Goal: Information Seeking & Learning: Understand process/instructions

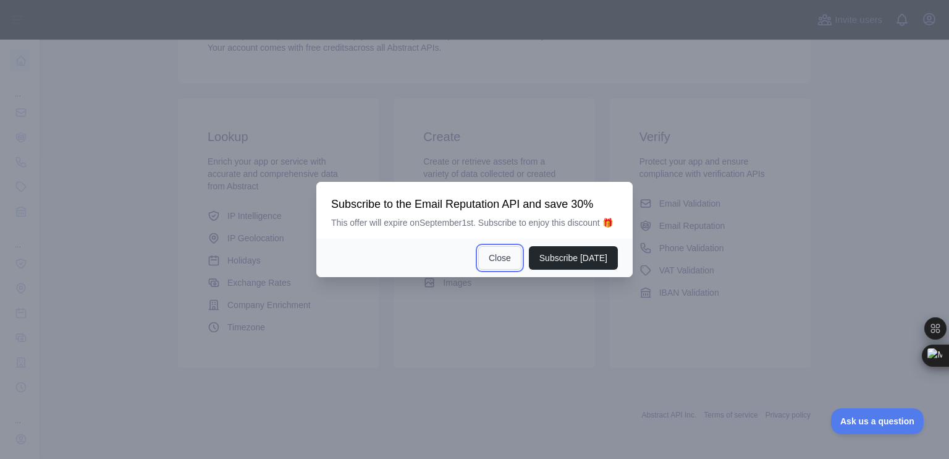
click at [511, 258] on button "Close" at bounding box center [499, 257] width 43 height 23
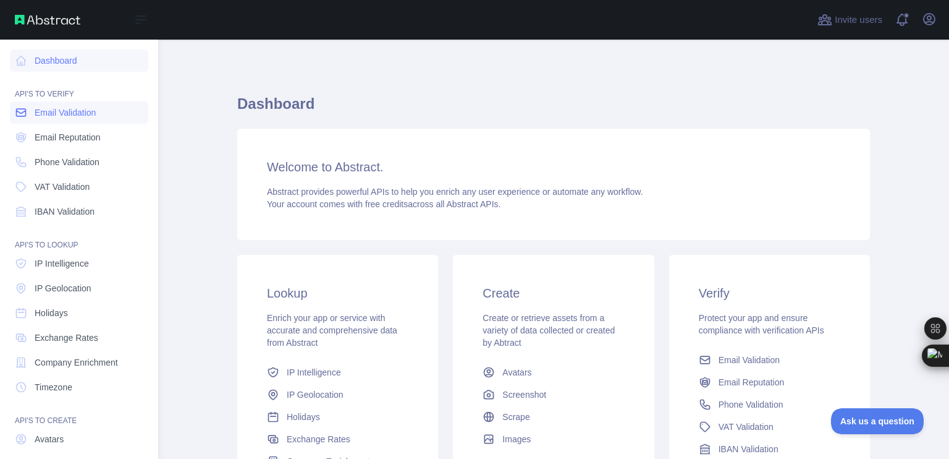
click at [20, 109] on icon at bounding box center [21, 112] width 12 height 12
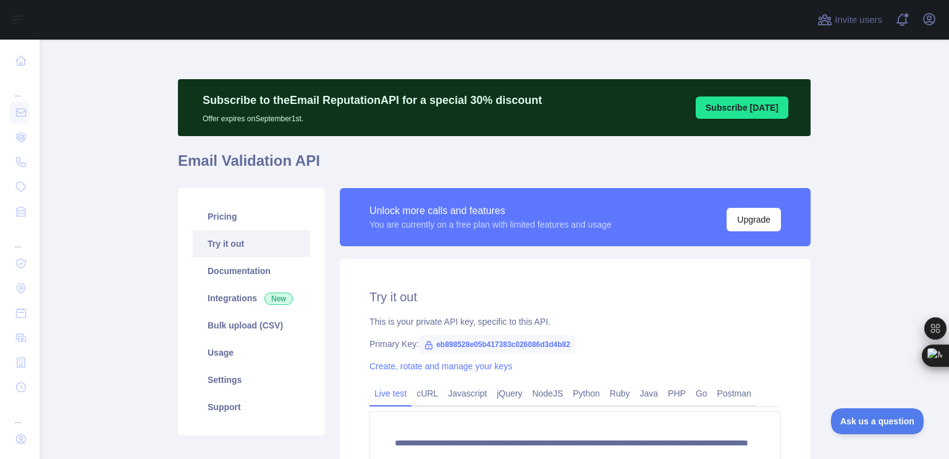
scroll to position [184, 0]
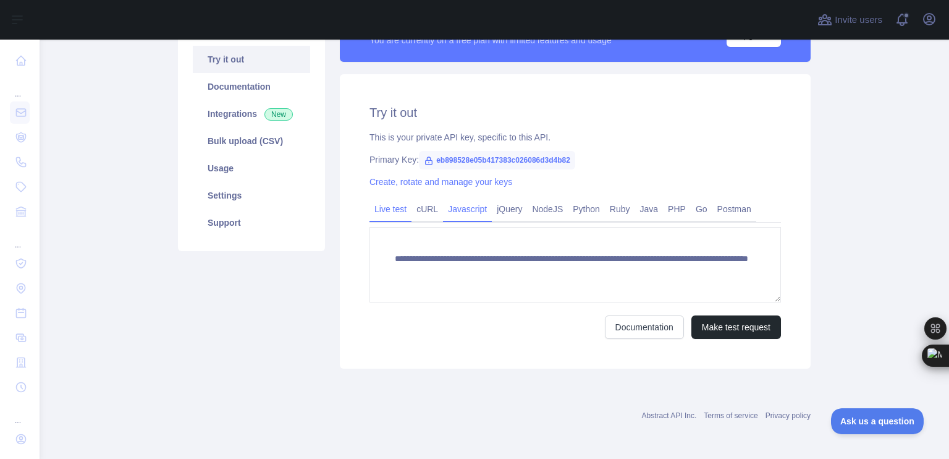
click at [449, 204] on link "Javascript" at bounding box center [467, 209] width 49 height 20
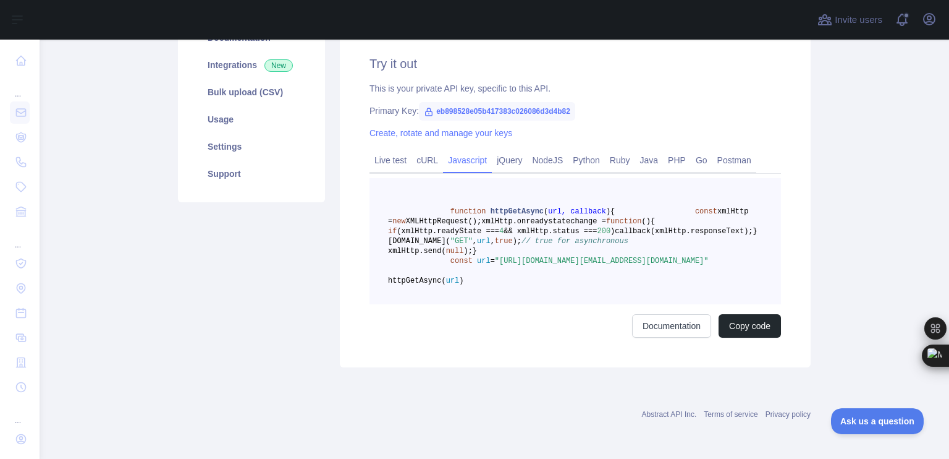
scroll to position [281, 0]
click at [386, 150] on link "Live test" at bounding box center [391, 160] width 42 height 20
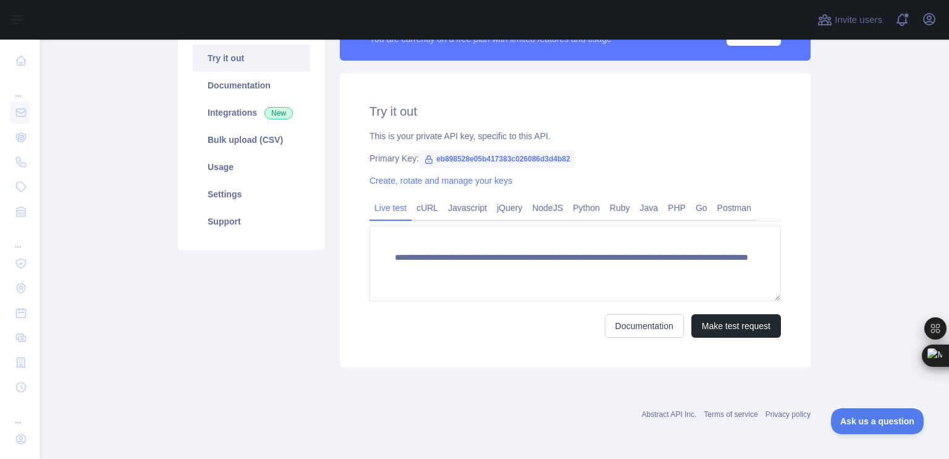
scroll to position [184, 0]
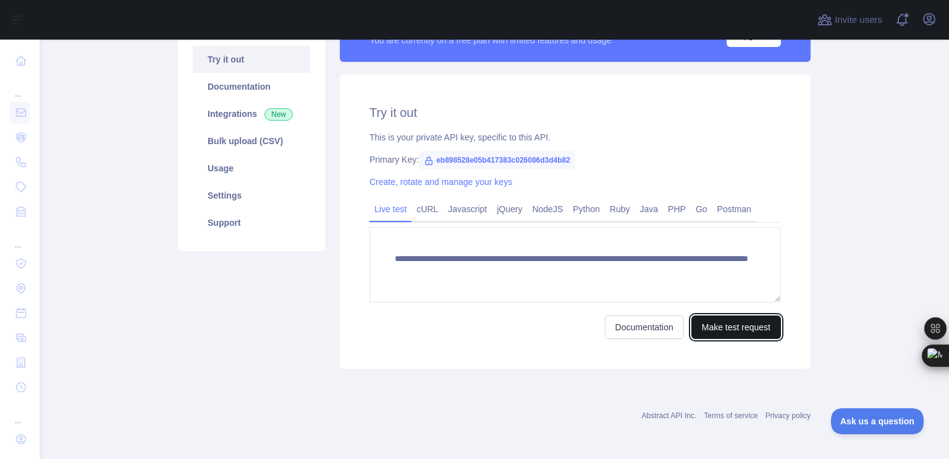
click at [740, 326] on button "Make test request" at bounding box center [737, 326] width 90 height 23
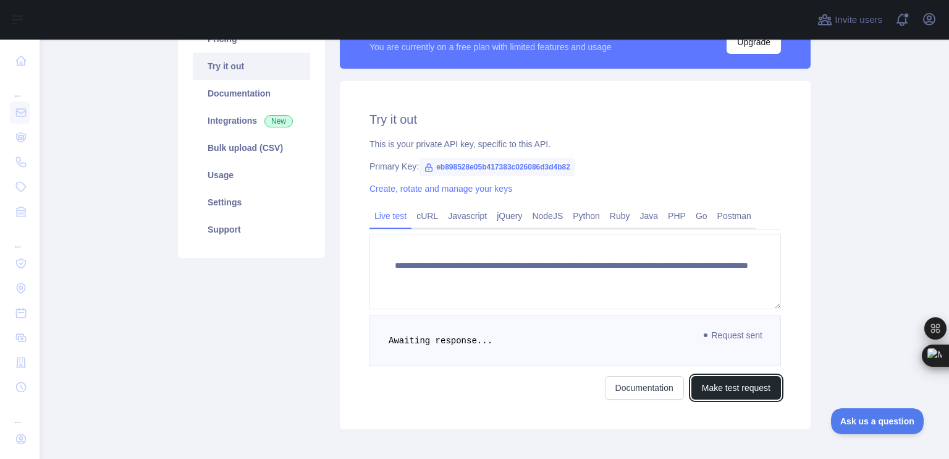
scroll to position [146, 0]
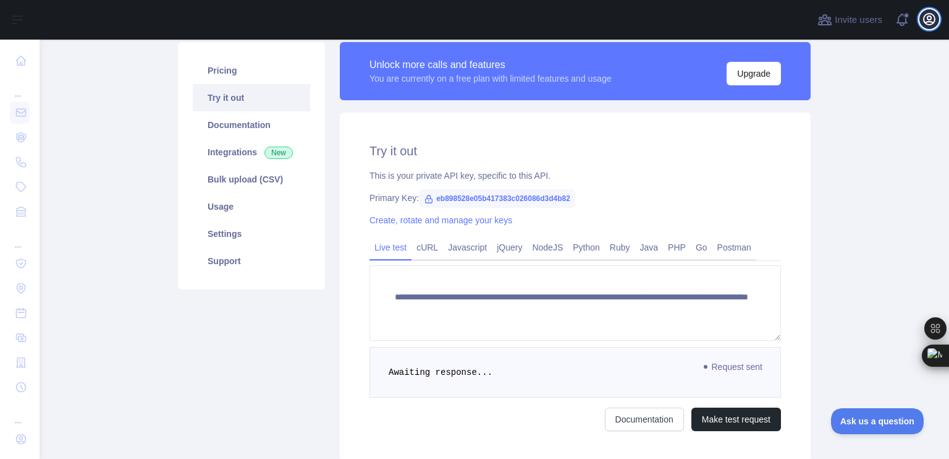
click at [932, 18] on icon "button" at bounding box center [929, 19] width 15 height 15
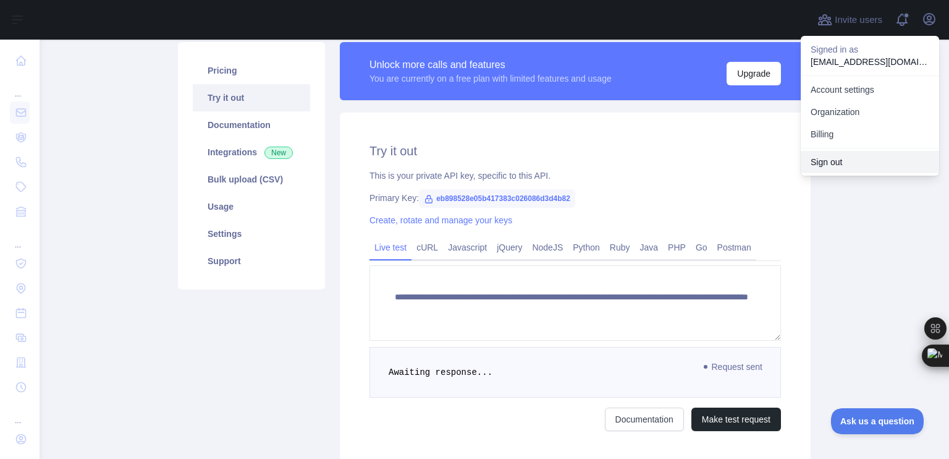
click at [831, 164] on button "Sign out" at bounding box center [870, 162] width 138 height 22
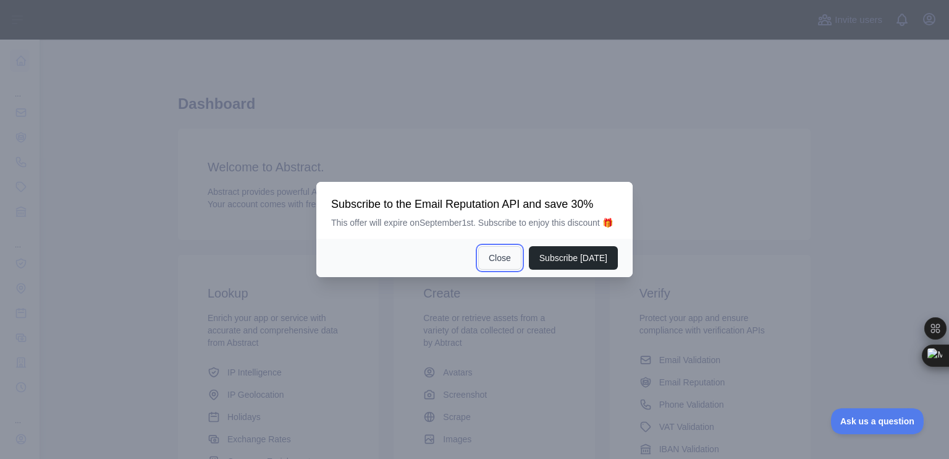
click at [504, 253] on button "Close" at bounding box center [499, 257] width 43 height 23
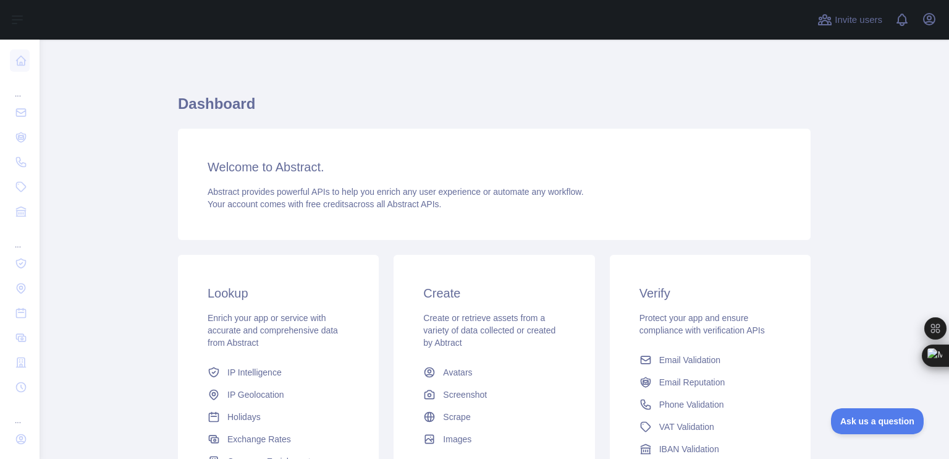
scroll to position [156, 0]
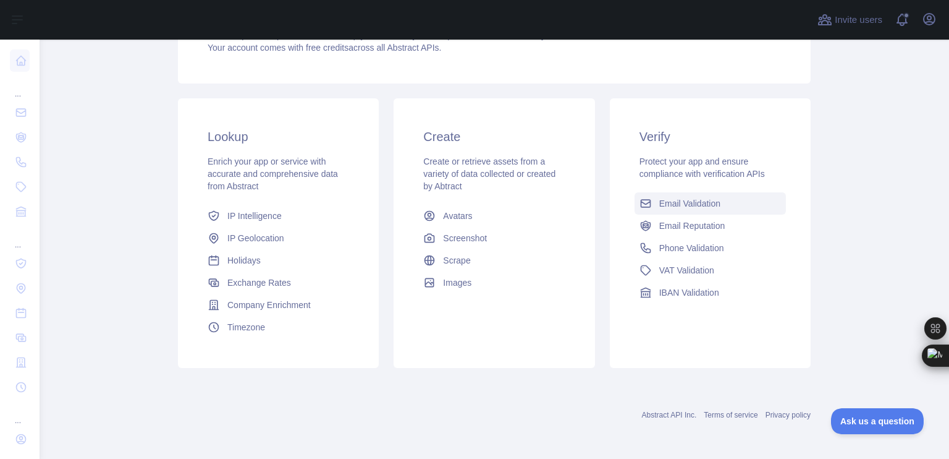
click at [677, 200] on span "Email Validation" at bounding box center [689, 203] width 61 height 12
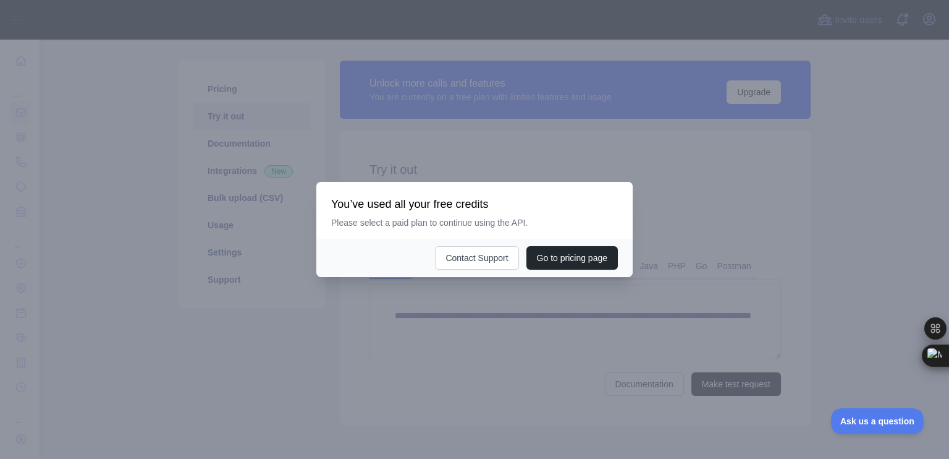
scroll to position [142, 0]
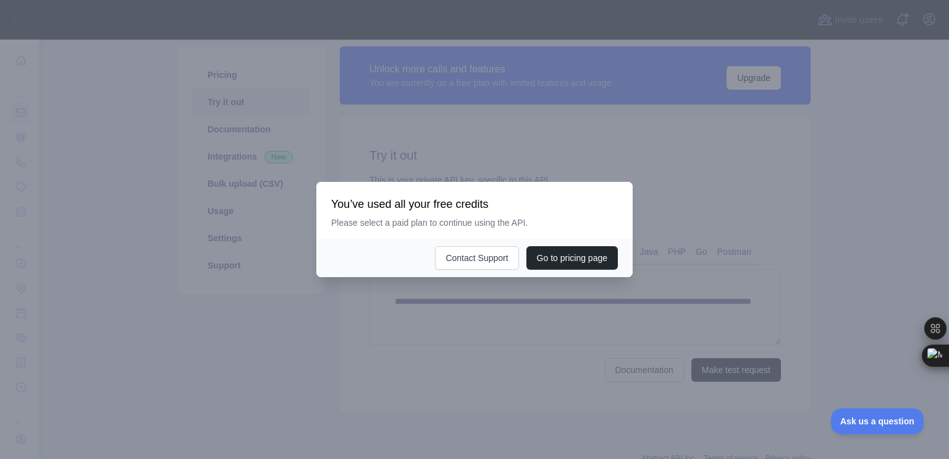
click at [516, 27] on div at bounding box center [474, 229] width 949 height 459
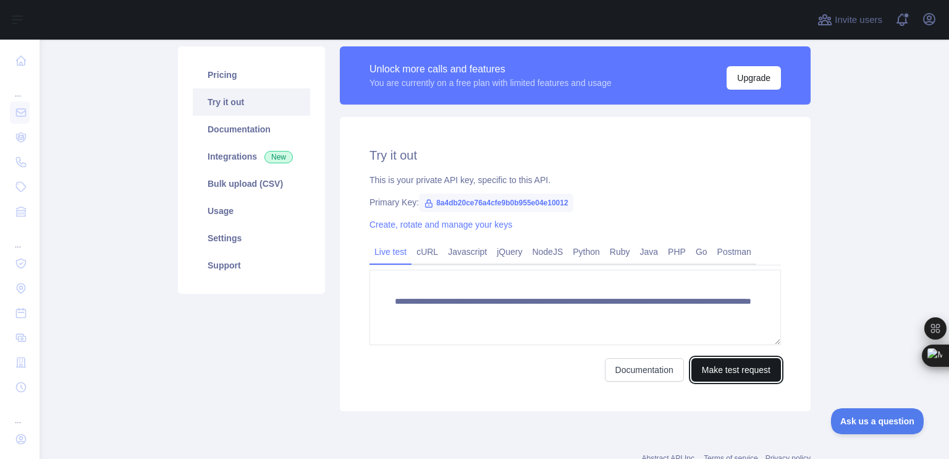
click at [715, 371] on button "Make test request" at bounding box center [737, 369] width 90 height 23
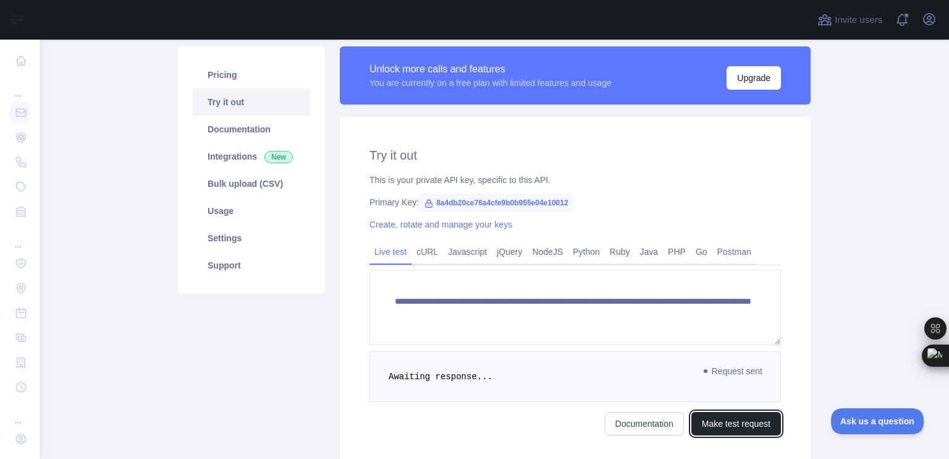
scroll to position [237, 0]
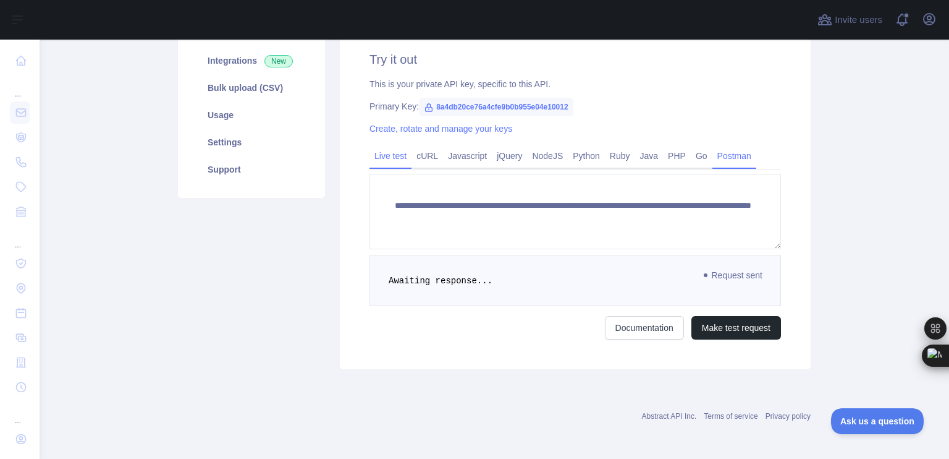
click at [716, 149] on link "Postman" at bounding box center [735, 156] width 44 height 20
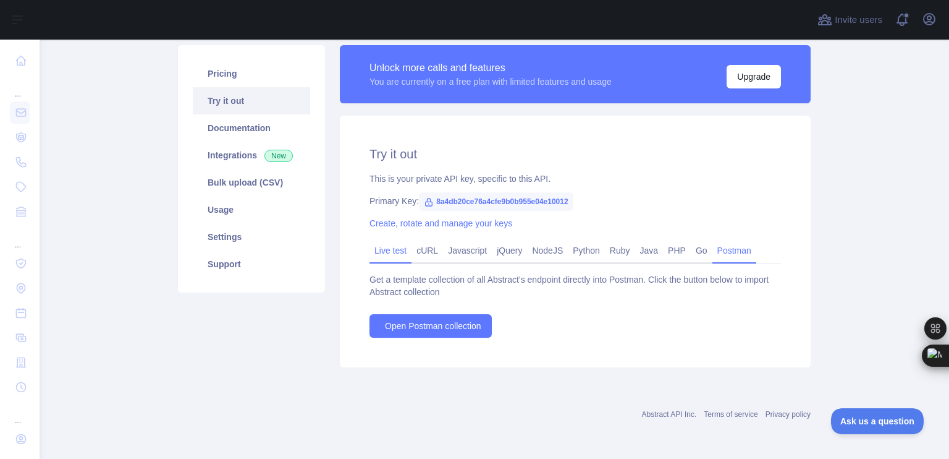
click at [389, 249] on link "Live test" at bounding box center [391, 250] width 42 height 20
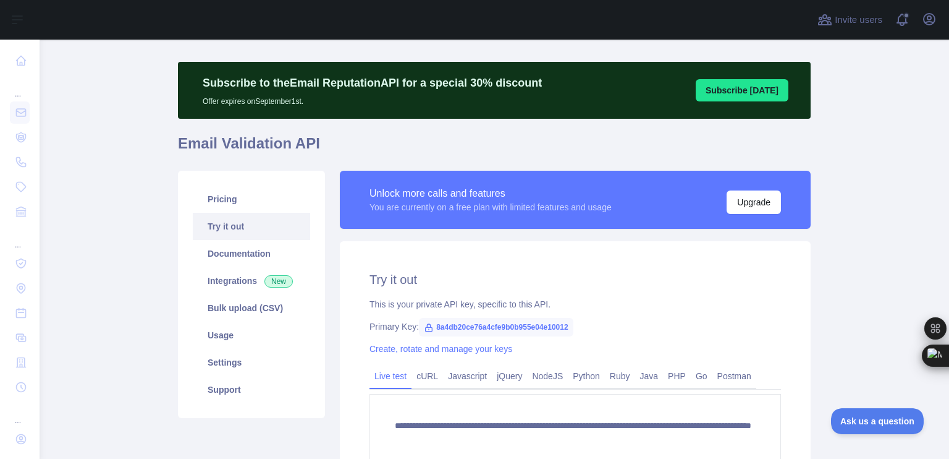
scroll to position [0, 0]
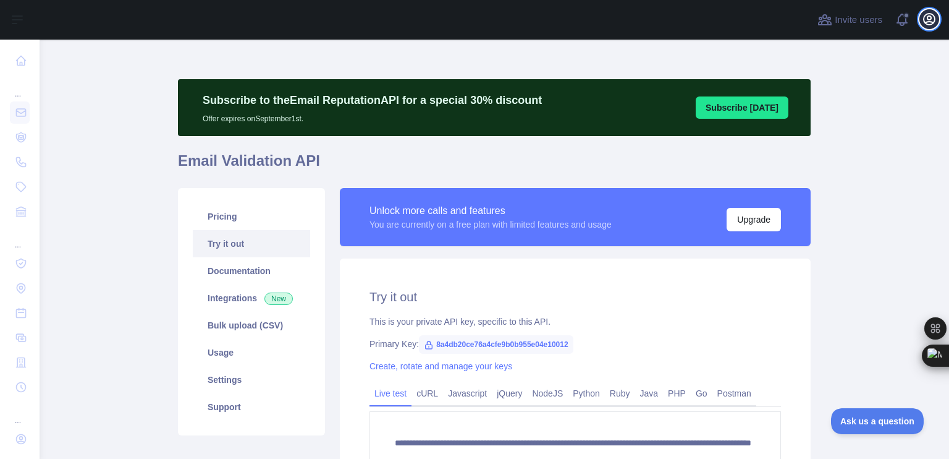
click at [933, 20] on icon "button" at bounding box center [929, 19] width 15 height 15
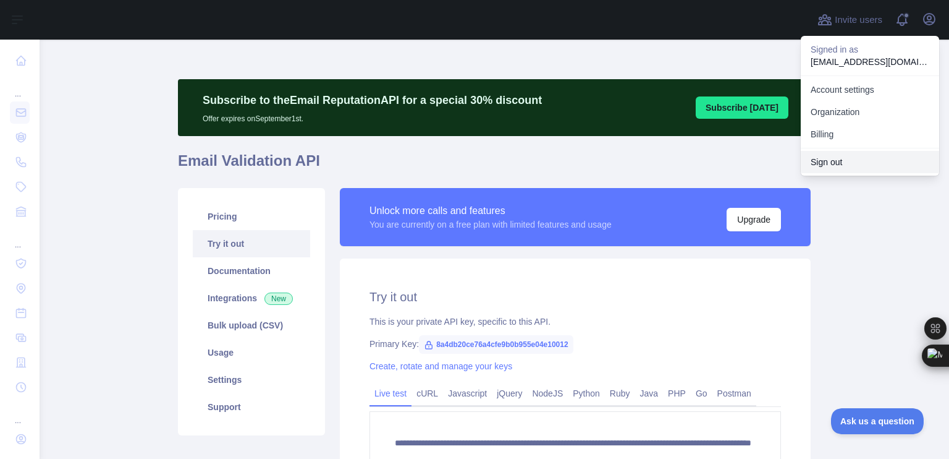
click at [824, 159] on button "Sign out" at bounding box center [870, 162] width 138 height 22
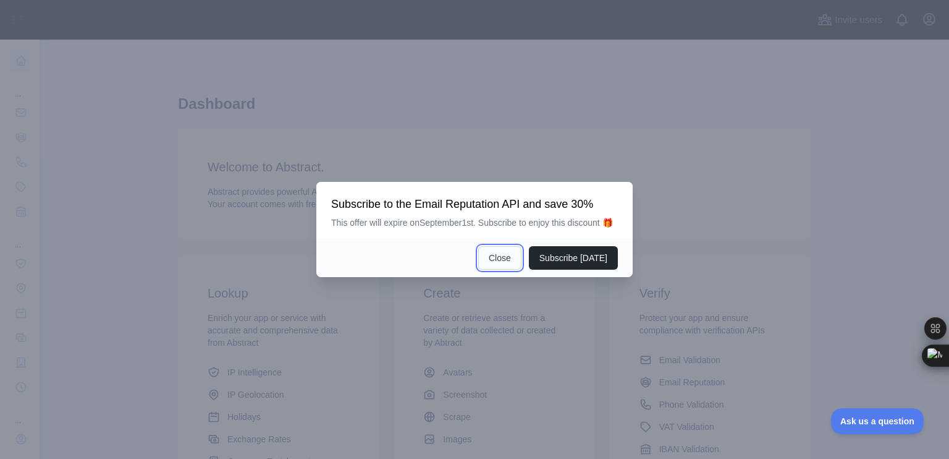
click at [513, 259] on button "Close" at bounding box center [499, 257] width 43 height 23
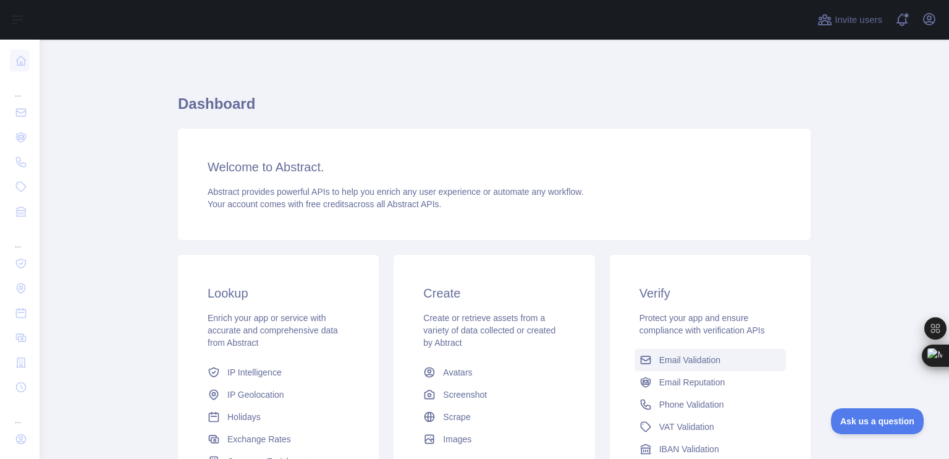
click at [698, 360] on span "Email Validation" at bounding box center [689, 360] width 61 height 12
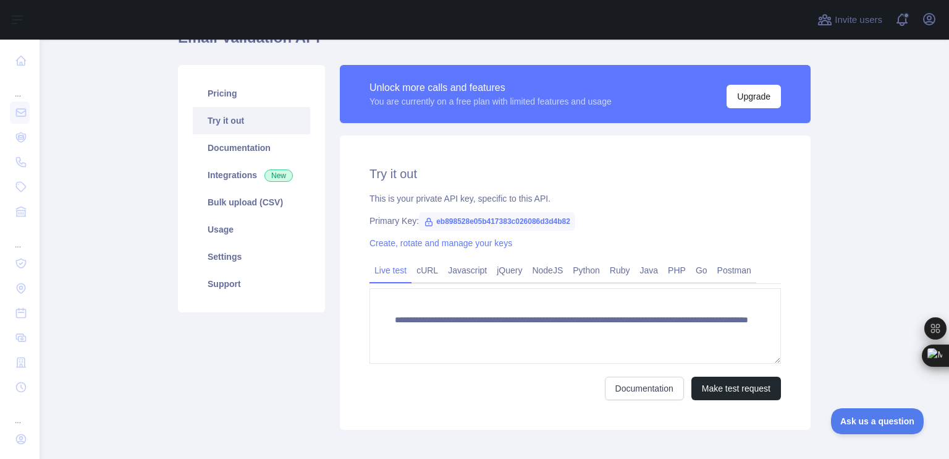
scroll to position [129, 0]
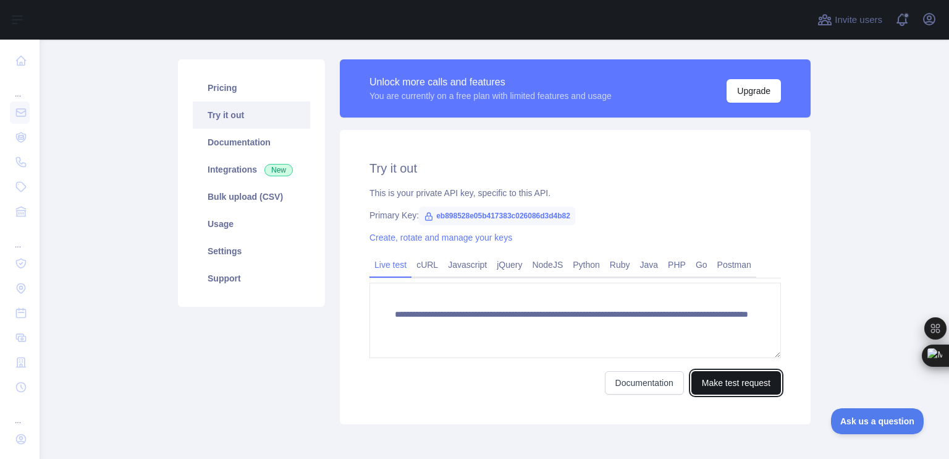
click at [711, 384] on button "Make test request" at bounding box center [737, 382] width 90 height 23
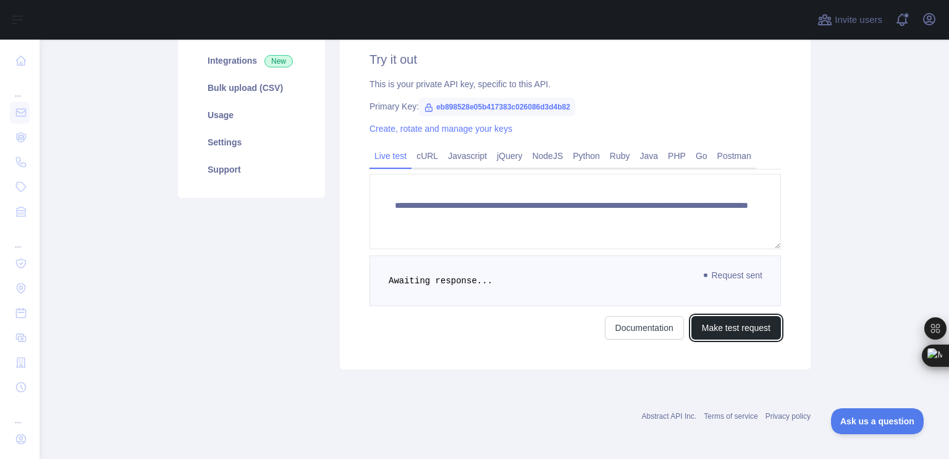
scroll to position [0, 0]
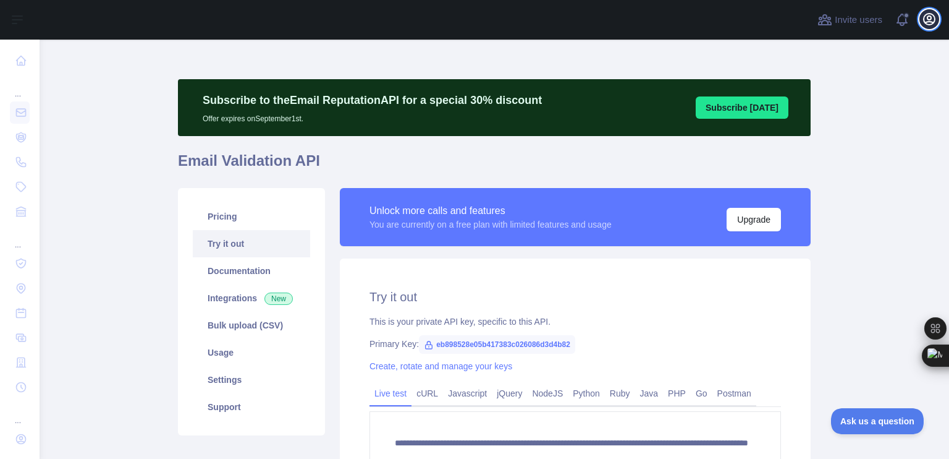
click at [926, 21] on icon "button" at bounding box center [929, 19] width 15 height 15
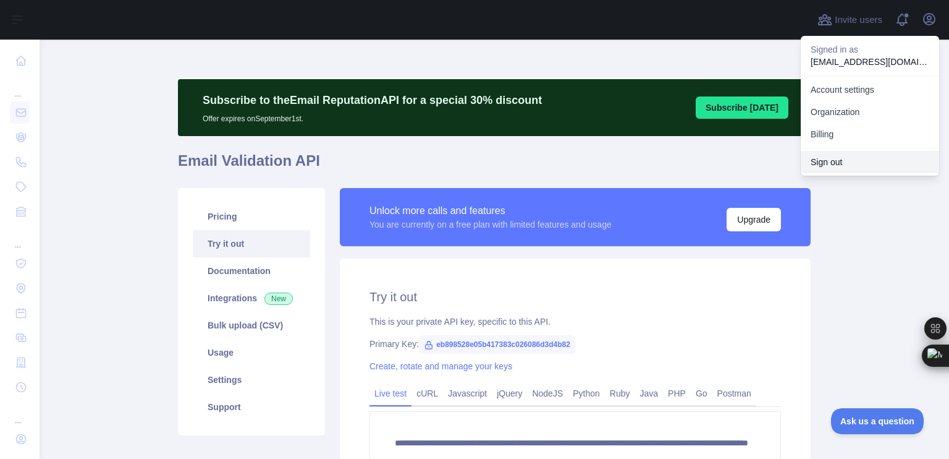
click at [828, 159] on button "Sign out" at bounding box center [870, 162] width 138 height 22
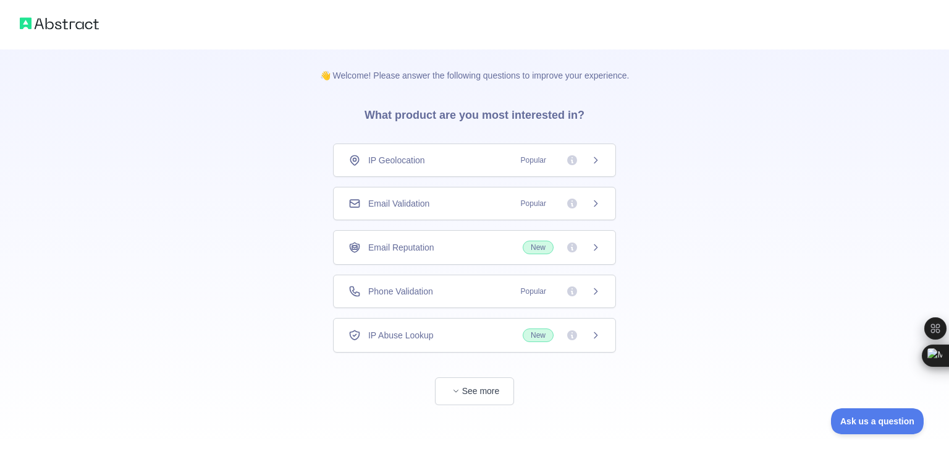
click at [521, 209] on span "Popular" at bounding box center [534, 203] width 40 height 12
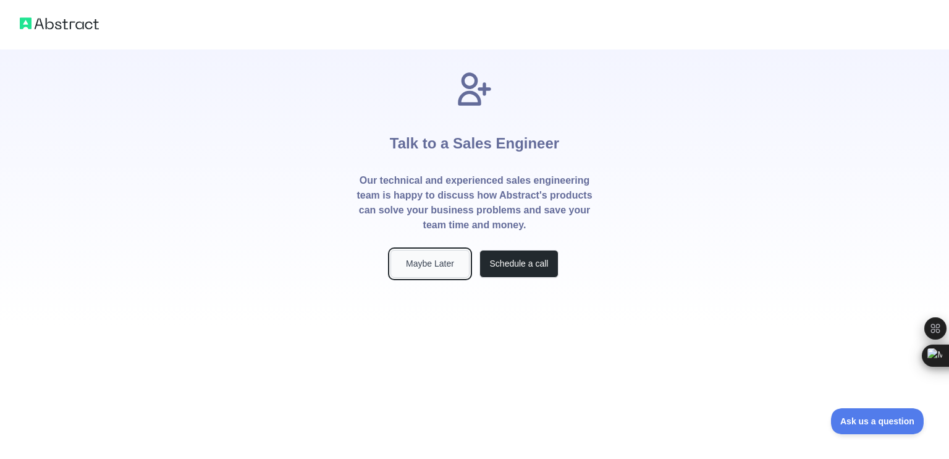
click at [434, 261] on button "Maybe Later" at bounding box center [430, 264] width 79 height 28
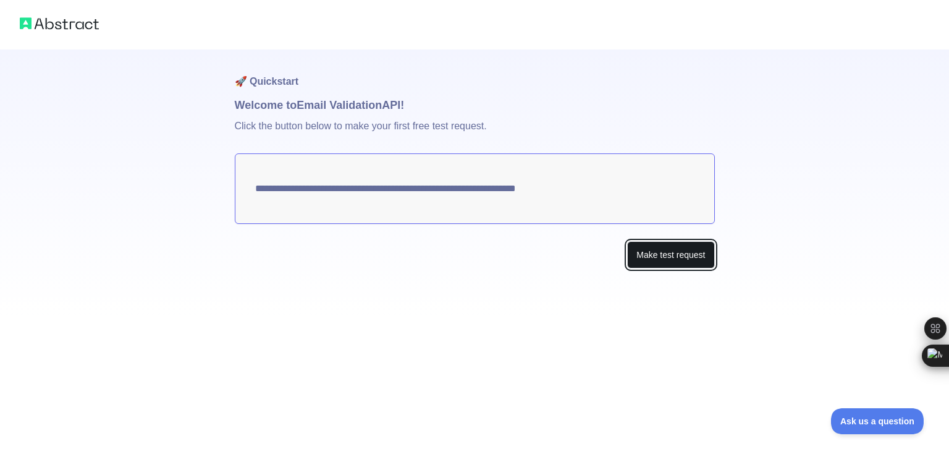
click at [651, 253] on button "Make test request" at bounding box center [670, 255] width 87 height 28
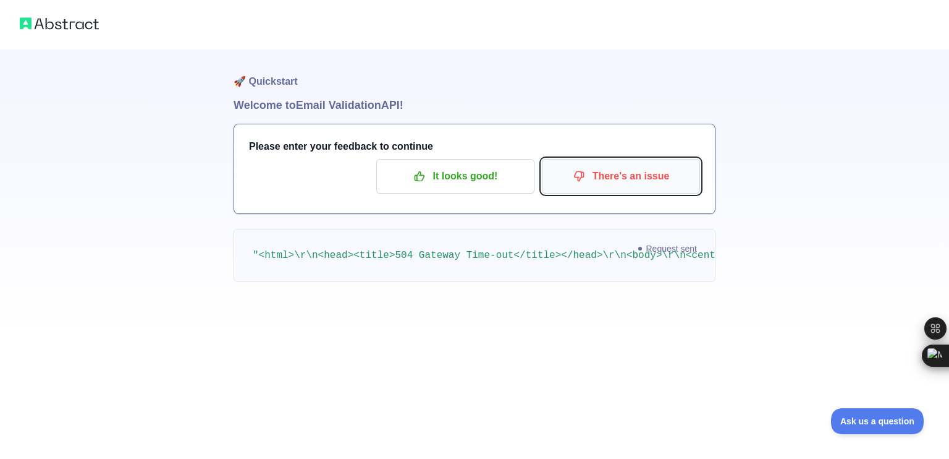
click at [642, 166] on p "There's an issue" at bounding box center [621, 176] width 140 height 21
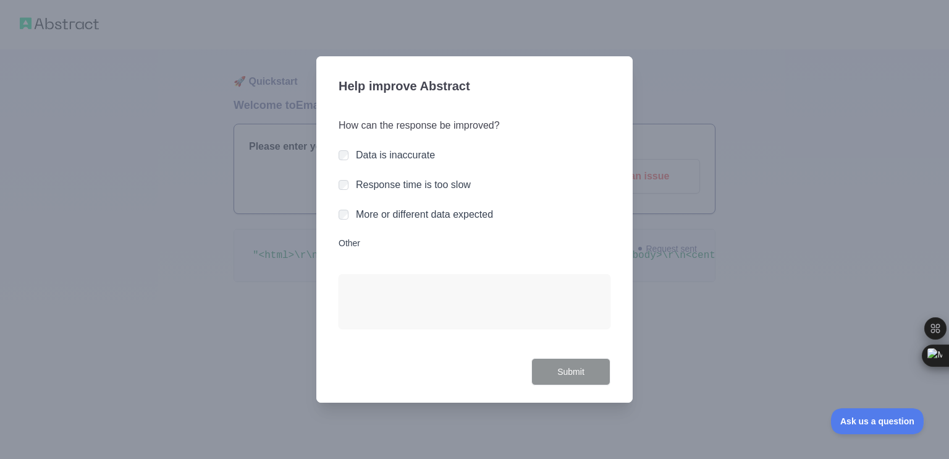
click at [379, 180] on label "Response time is too slow" at bounding box center [413, 184] width 115 height 11
click at [544, 373] on button "Submit" at bounding box center [571, 372] width 79 height 28
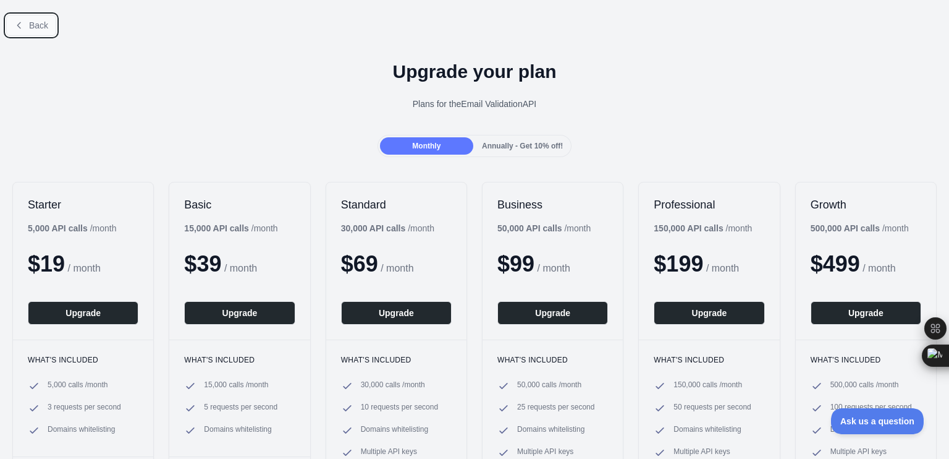
click at [32, 22] on span "Back" at bounding box center [38, 25] width 19 height 10
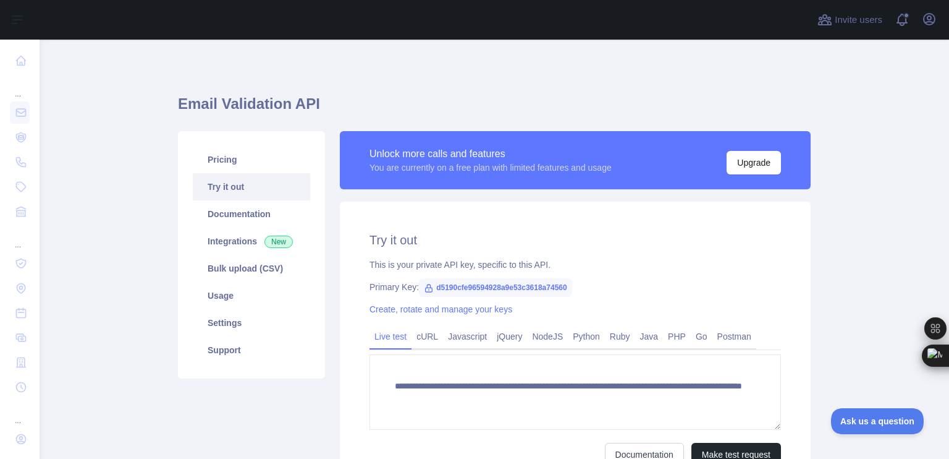
scroll to position [127, 0]
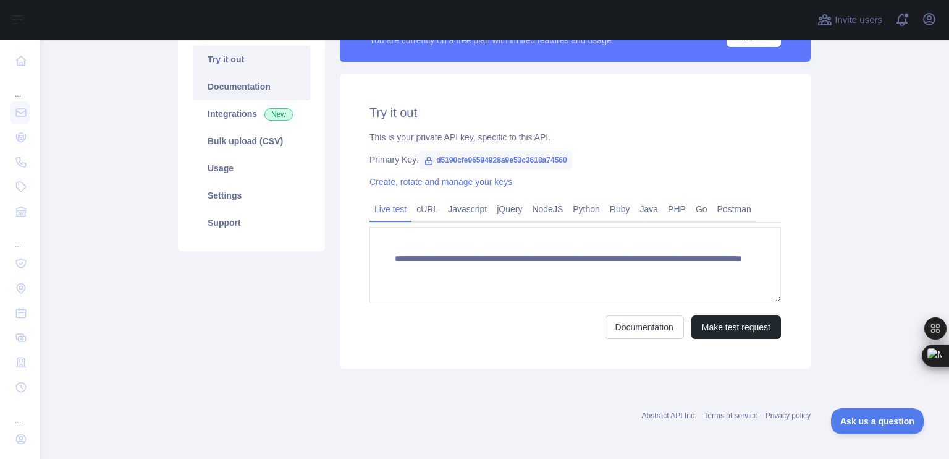
click at [213, 79] on link "Documentation" at bounding box center [251, 86] width 117 height 27
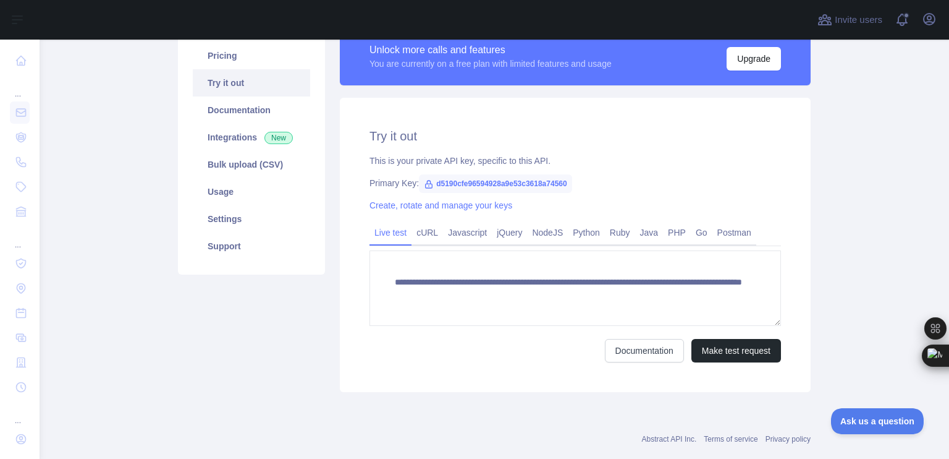
scroll to position [103, 0]
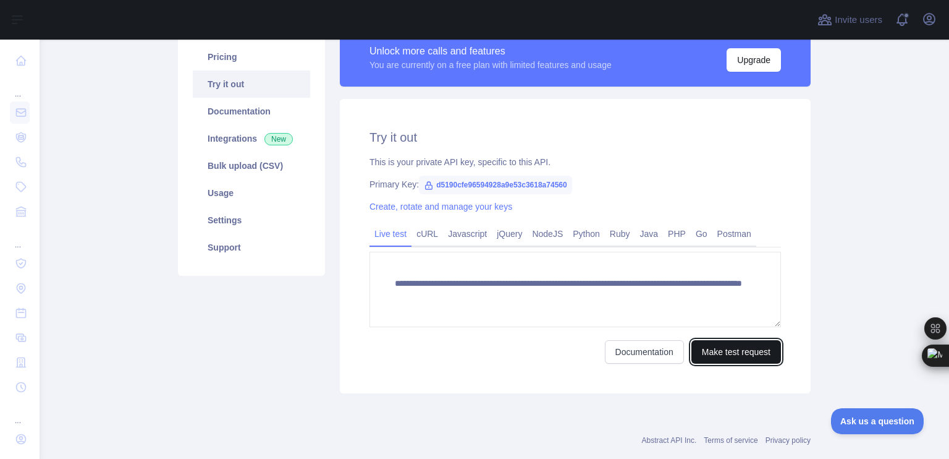
click at [703, 348] on button "Make test request" at bounding box center [737, 351] width 90 height 23
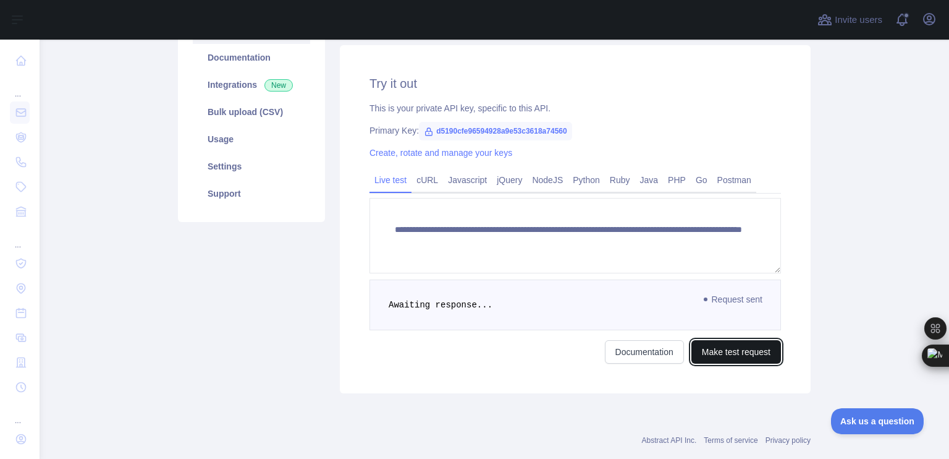
scroll to position [157, 0]
click at [422, 179] on link "cURL" at bounding box center [428, 179] width 32 height 20
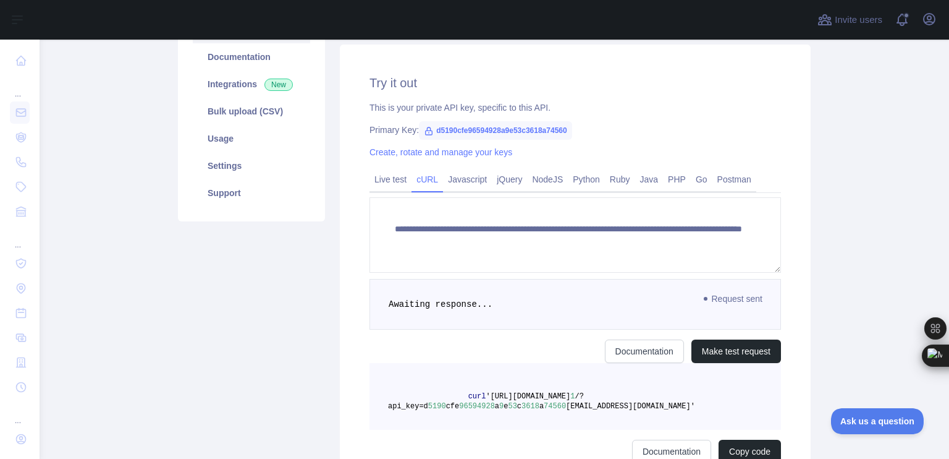
scroll to position [116, 0]
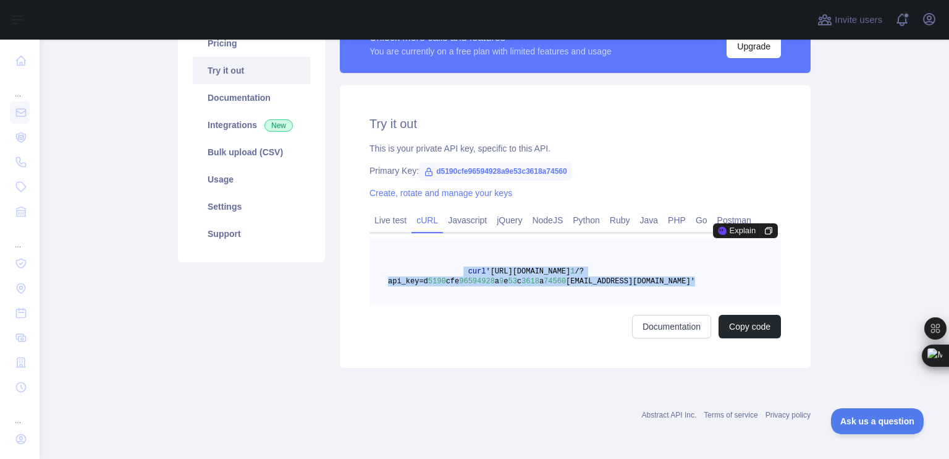
drag, startPoint x: 452, startPoint y: 268, endPoint x: 665, endPoint y: 299, distance: 214.8
click at [665, 299] on pre "curl 'https://emailvalidation.abstractapi.com/v 1 /?api_key=d 5190 cfe 96594928…" at bounding box center [576, 271] width 412 height 67
copy span "curl 'https://emailvalidation.abstractapi.com/v 1 /?api_key=d 5190 cfe 96594928…"
click at [768, 289] on pre "curl 'https://emailvalidation.abstractapi.com/v 1 /?api_key=d 5190 cfe 96594928…" at bounding box center [576, 271] width 412 height 67
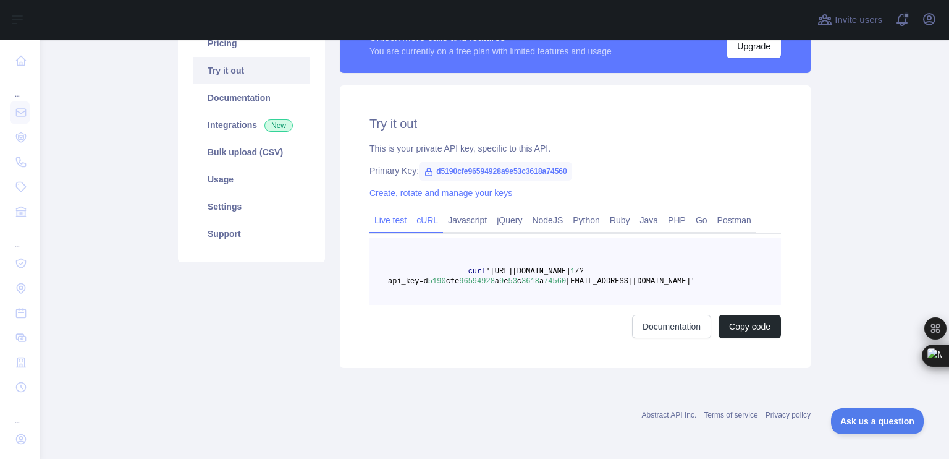
click at [371, 226] on link "Live test" at bounding box center [391, 220] width 42 height 20
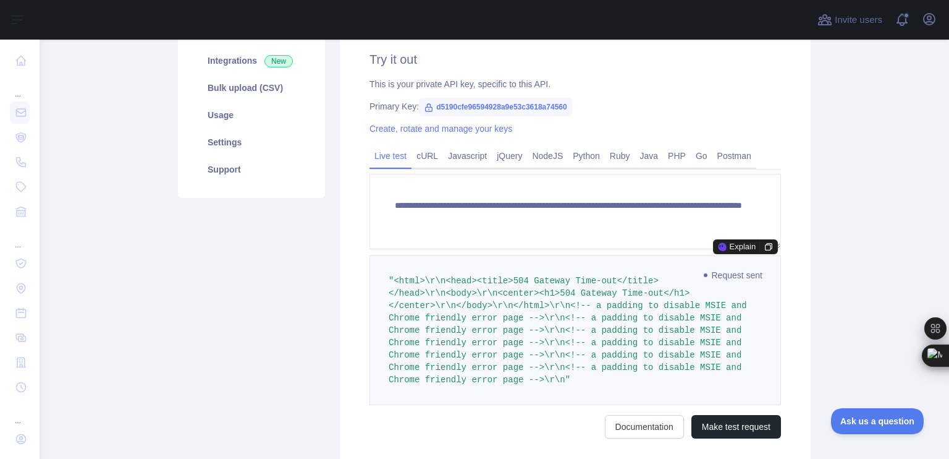
scroll to position [267, 0]
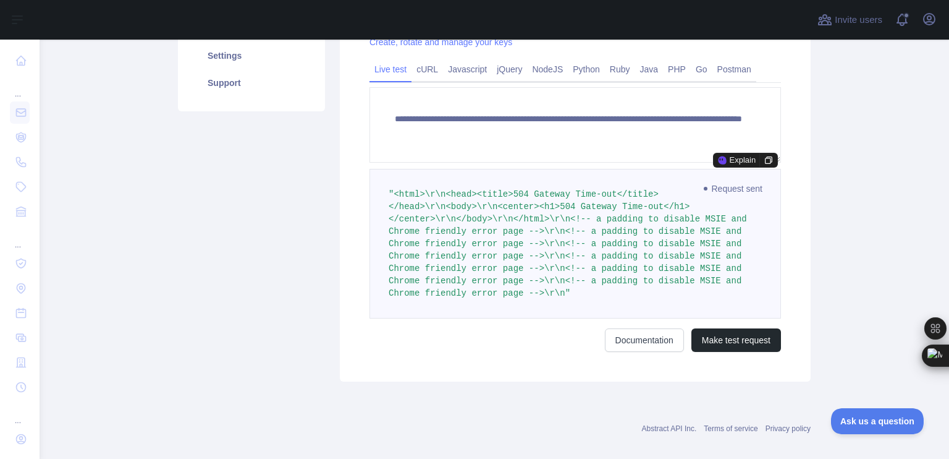
click at [609, 250] on span ""<html>\r\n<head><title>504 Gateway Time-out</title></head>\r\n<body>\r\n<cente…" at bounding box center [570, 243] width 363 height 109
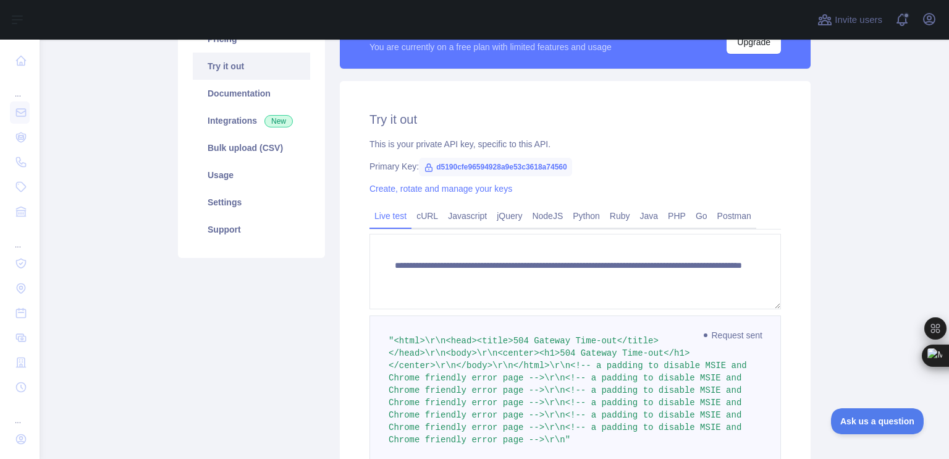
scroll to position [62, 0]
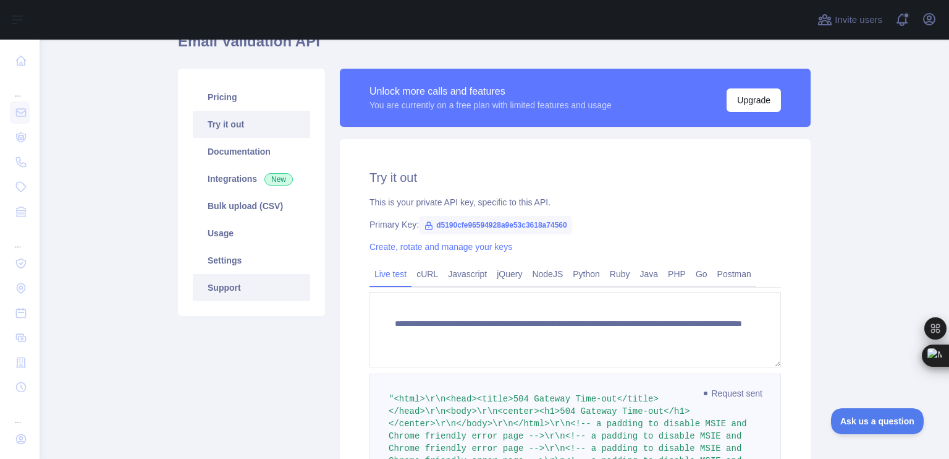
click at [215, 289] on link "Support" at bounding box center [251, 287] width 117 height 27
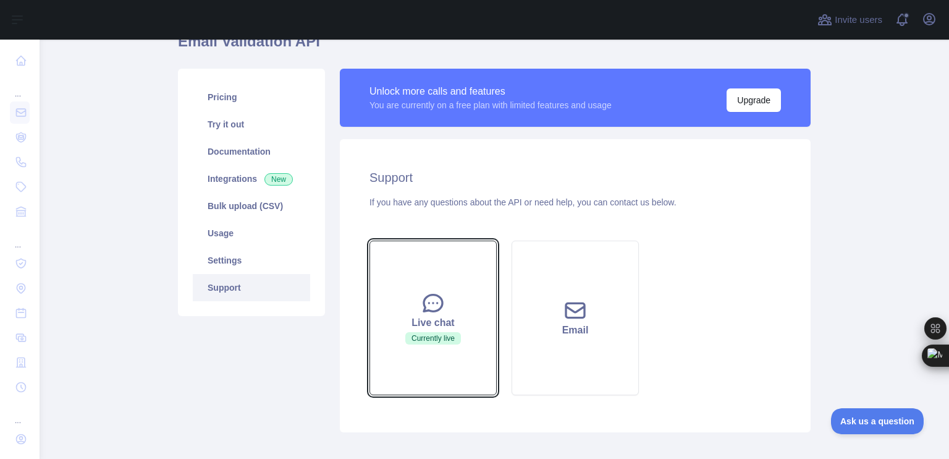
click at [414, 298] on button "Live chat Currently live" at bounding box center [433, 317] width 127 height 155
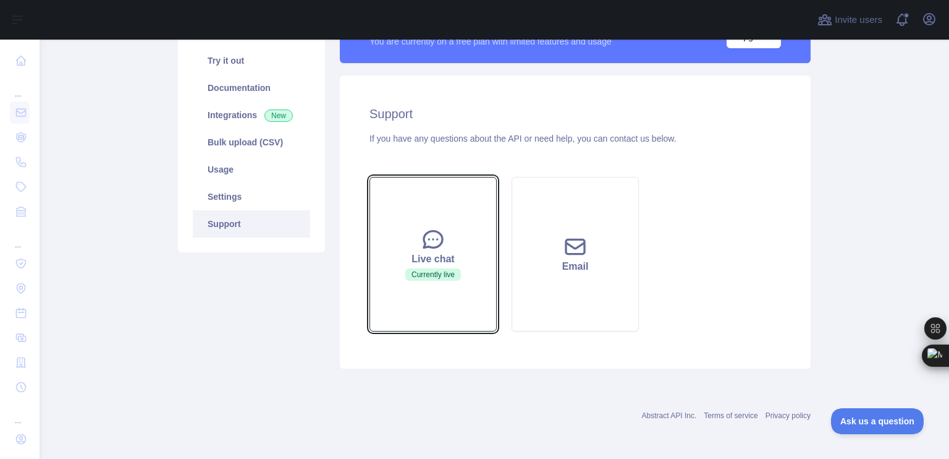
click at [415, 284] on button "Live chat Currently live" at bounding box center [433, 254] width 127 height 155
click at [420, 259] on div "Live chat" at bounding box center [433, 259] width 96 height 15
click at [426, 243] on icon at bounding box center [433, 239] width 25 height 25
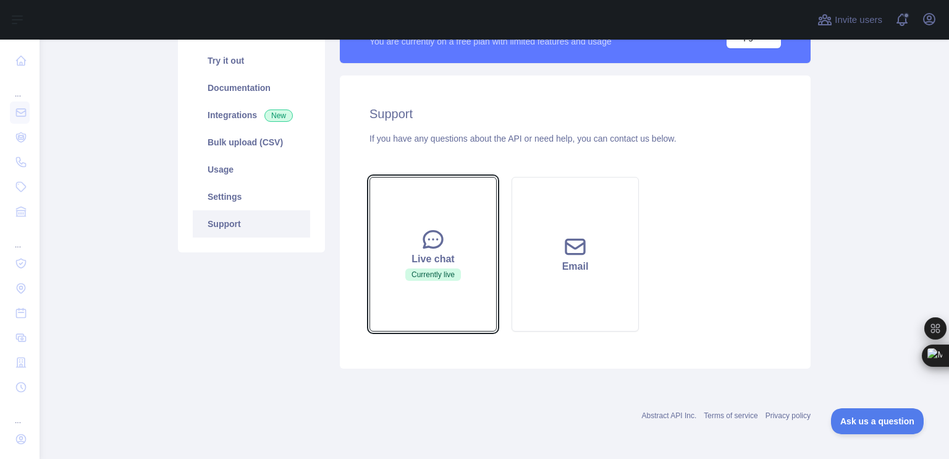
click at [433, 276] on span "Currently live" at bounding box center [433, 274] width 56 height 12
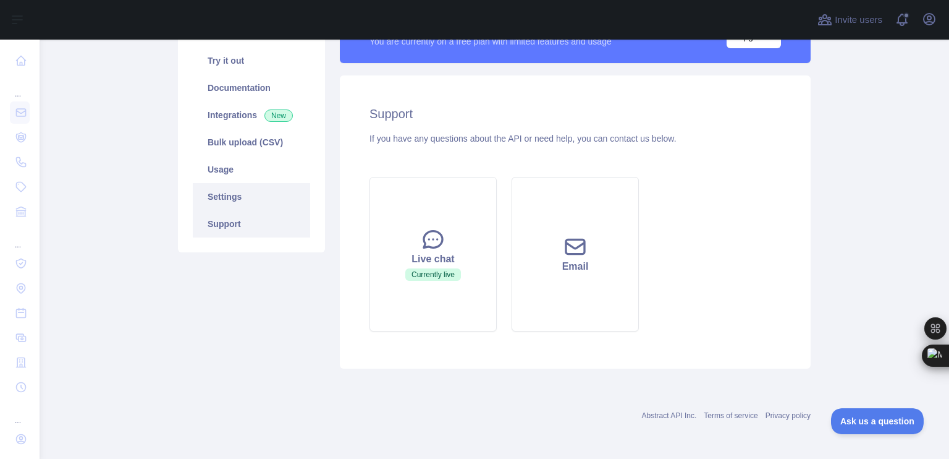
click at [254, 190] on link "Settings" at bounding box center [251, 196] width 117 height 27
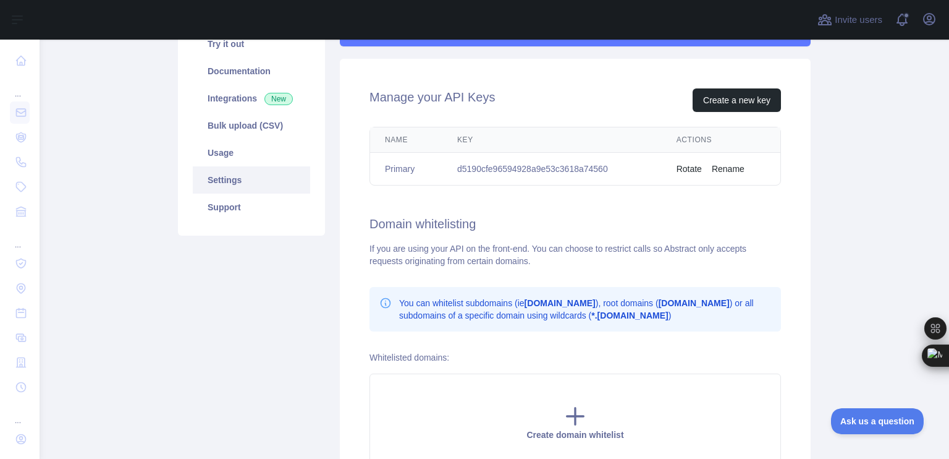
scroll to position [139, 0]
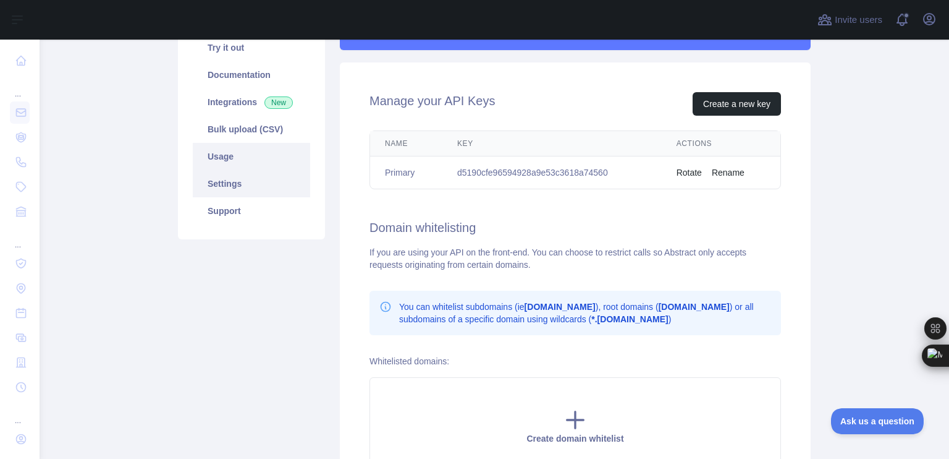
click at [261, 159] on link "Usage" at bounding box center [251, 156] width 117 height 27
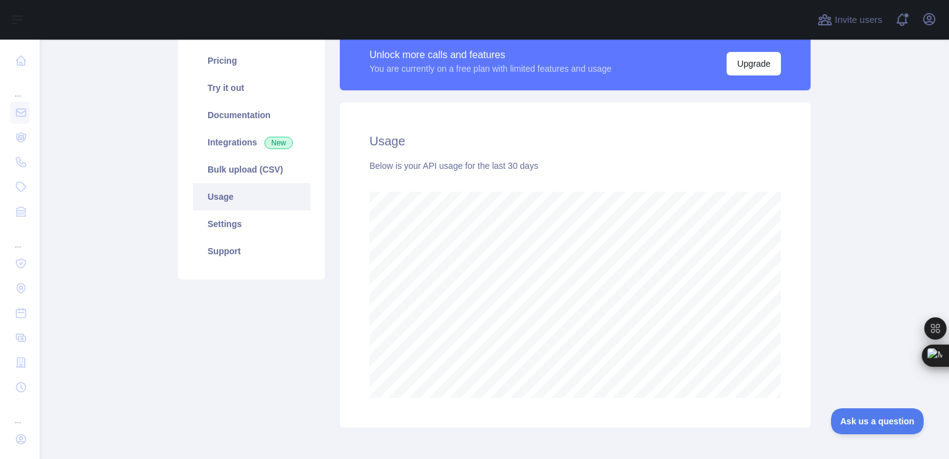
scroll to position [94, 0]
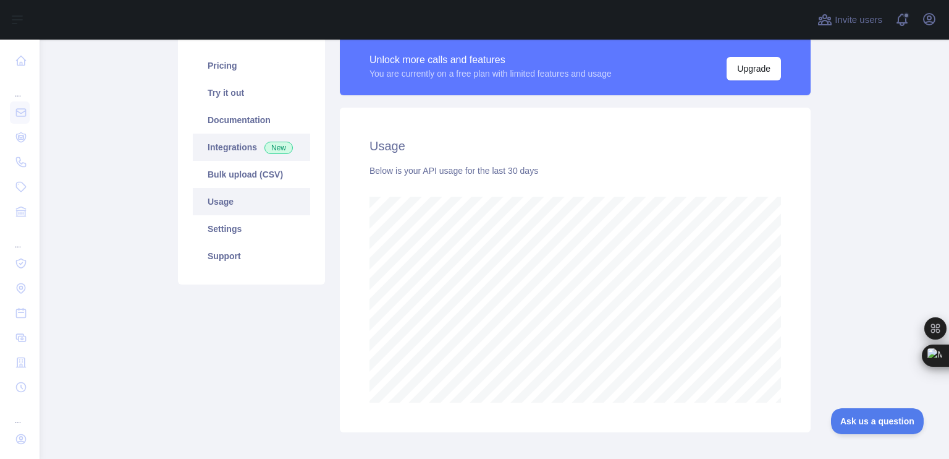
click at [228, 150] on link "Integrations New" at bounding box center [251, 146] width 117 height 27
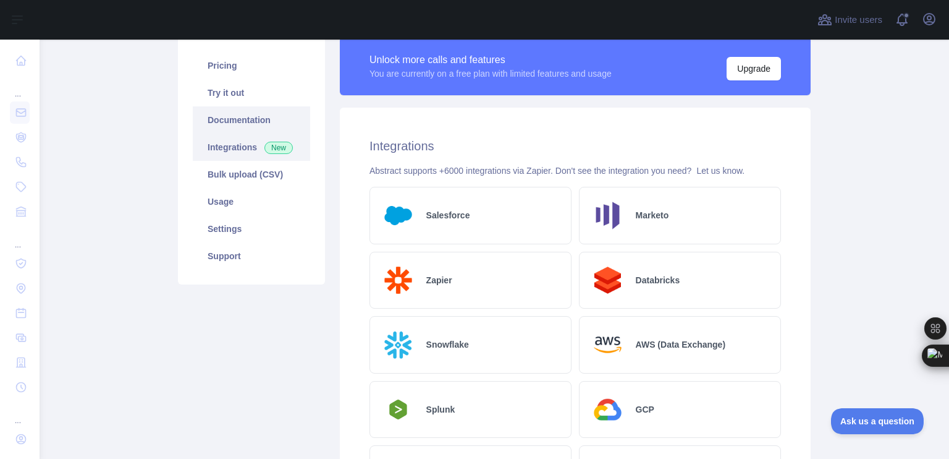
click at [253, 113] on link "Documentation" at bounding box center [251, 119] width 117 height 27
click at [208, 87] on link "Try it out" at bounding box center [251, 92] width 117 height 27
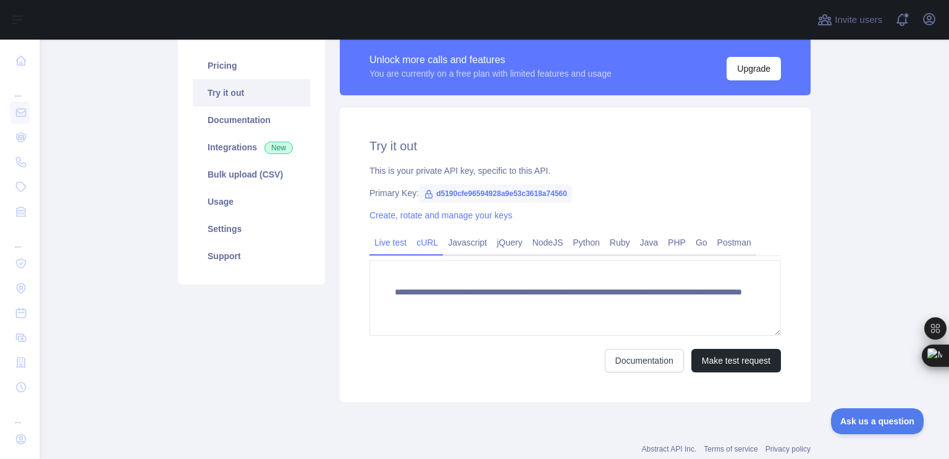
click at [418, 240] on link "cURL" at bounding box center [428, 242] width 32 height 20
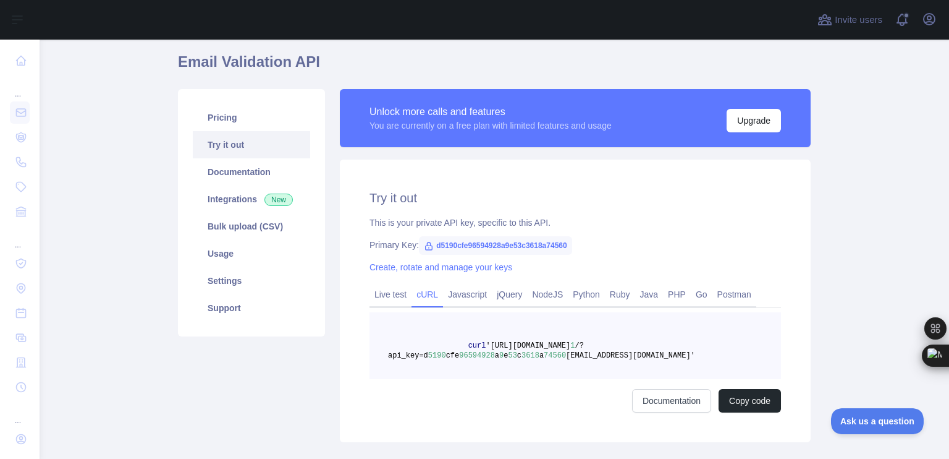
scroll to position [116, 0]
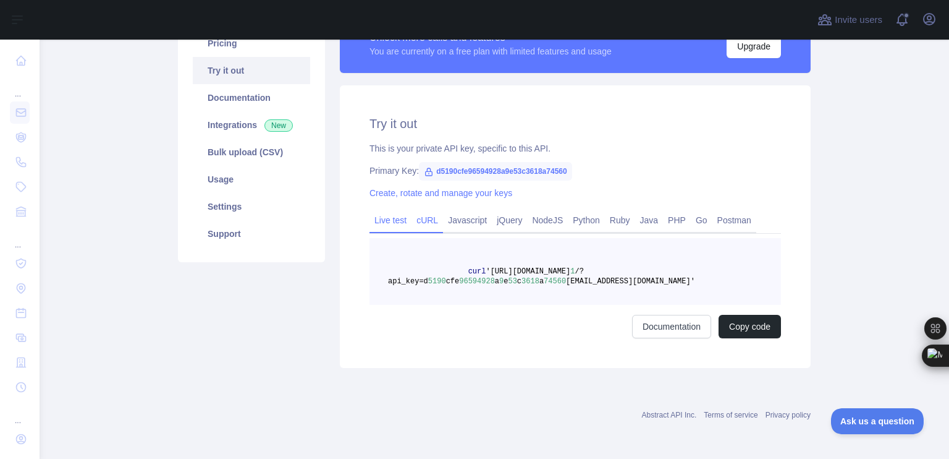
click at [381, 221] on link "Live test" at bounding box center [391, 220] width 42 height 20
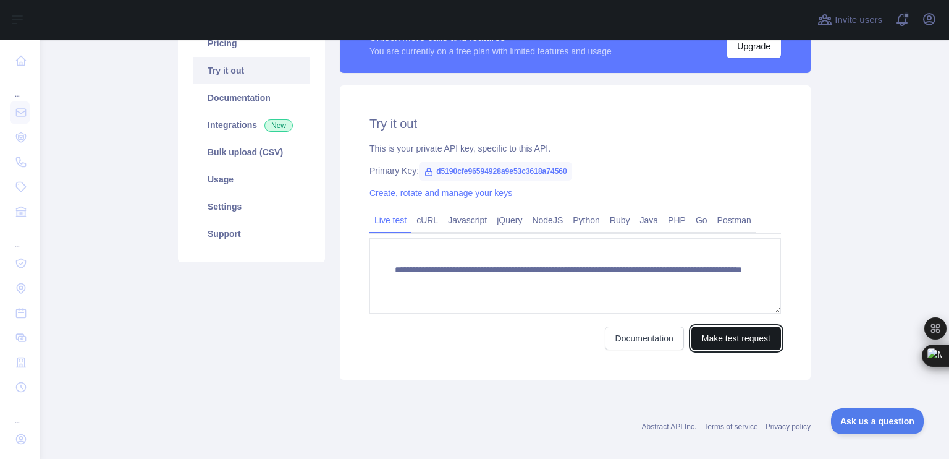
click at [764, 338] on button "Make test request" at bounding box center [737, 337] width 90 height 23
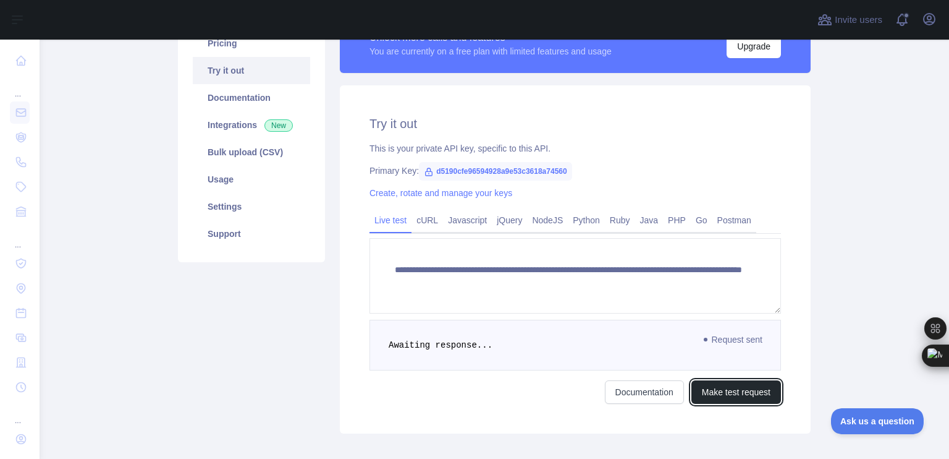
scroll to position [180, 0]
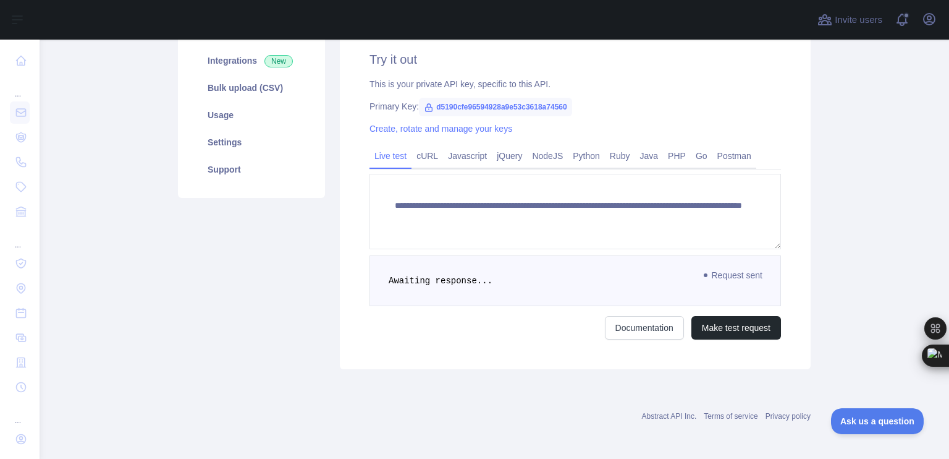
click at [51, 171] on main "**********" at bounding box center [495, 249] width 910 height 419
